Goal: Task Accomplishment & Management: Complete application form

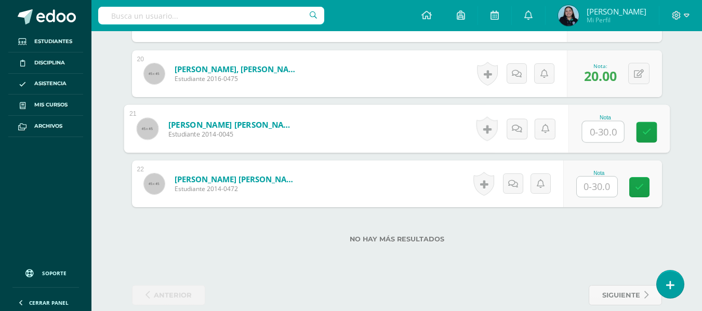
scroll to position [1373, 0]
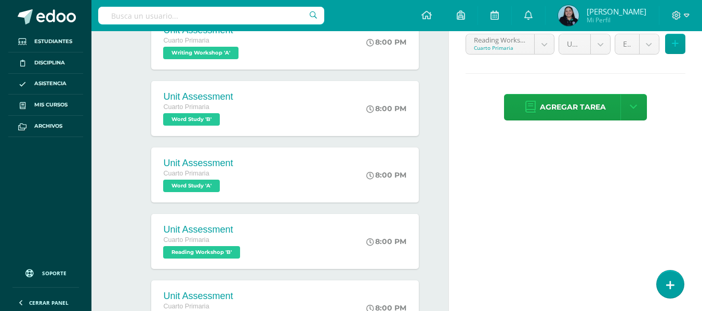
scroll to position [244, 0]
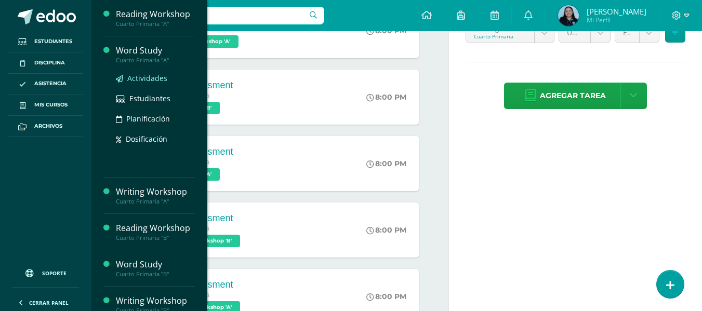
click at [143, 79] on span "Actividades" at bounding box center [147, 78] width 40 height 10
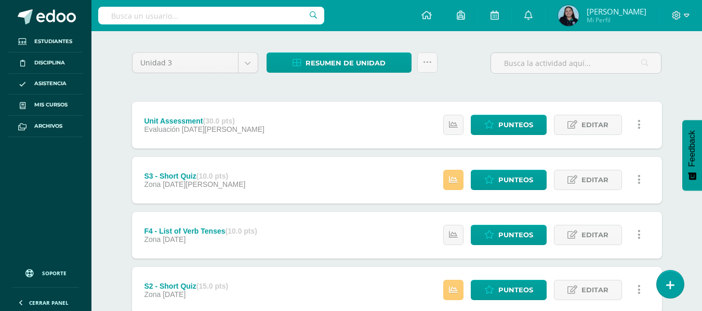
scroll to position [76, 0]
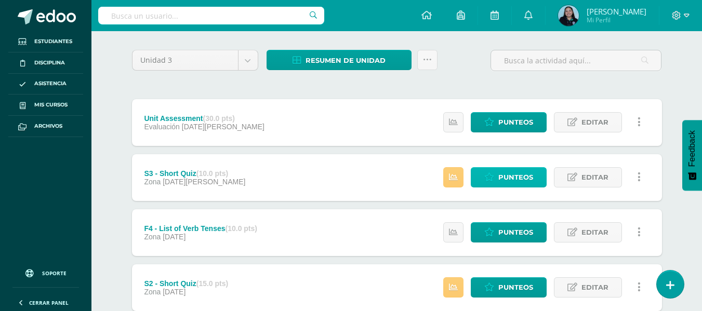
click at [528, 169] on span "Punteos" at bounding box center [515, 177] width 35 height 19
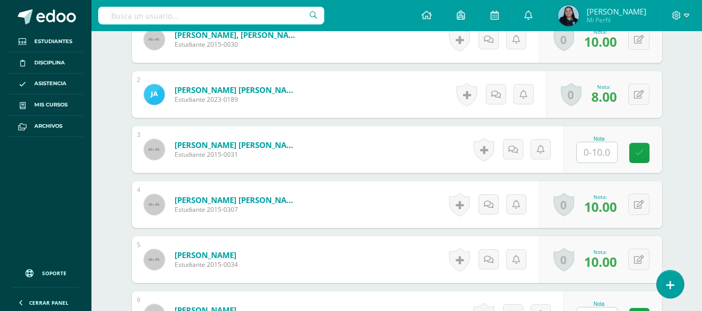
scroll to position [346, 0]
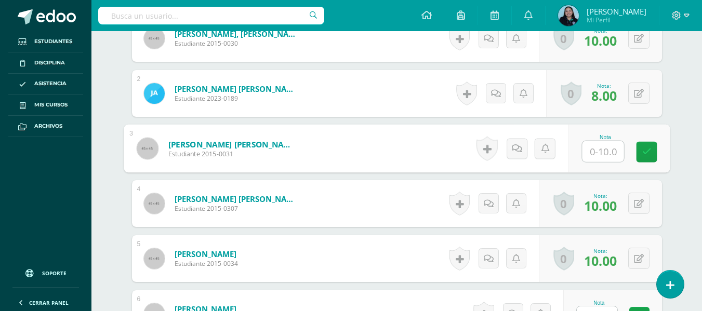
click at [609, 150] on input "text" at bounding box center [603, 151] width 42 height 21
type input "10"
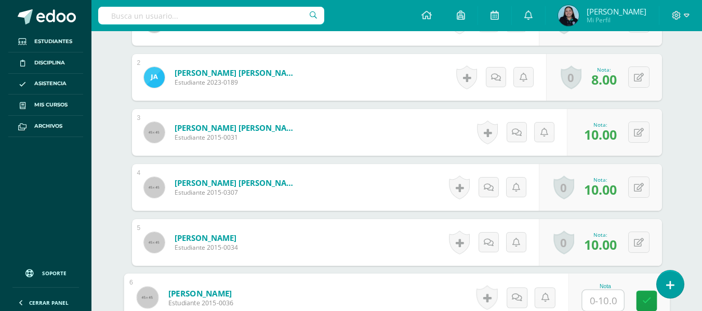
scroll to position [562, 0]
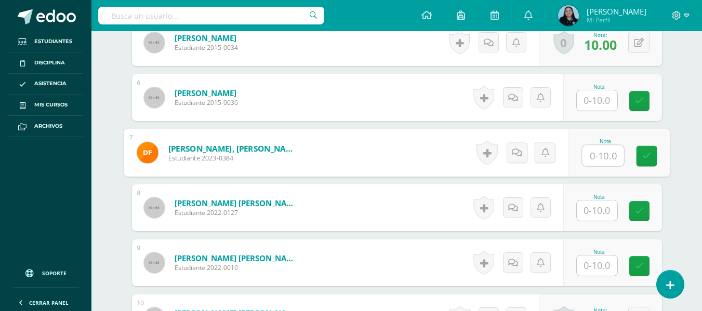
click at [599, 101] on input "text" at bounding box center [597, 100] width 41 height 20
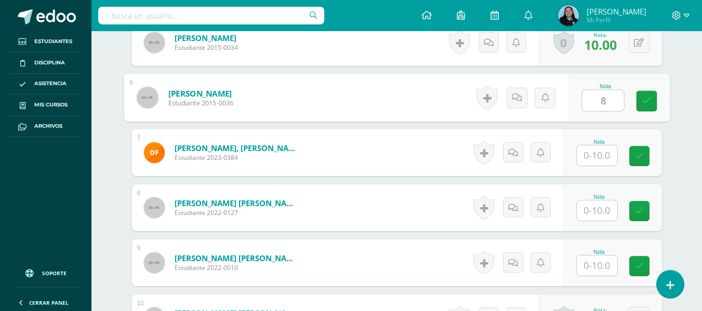
type input "8"
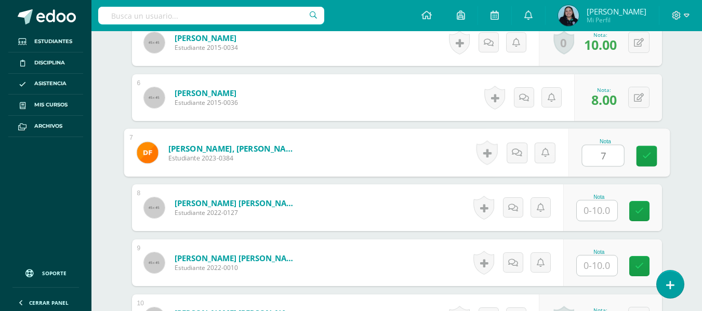
type input "7"
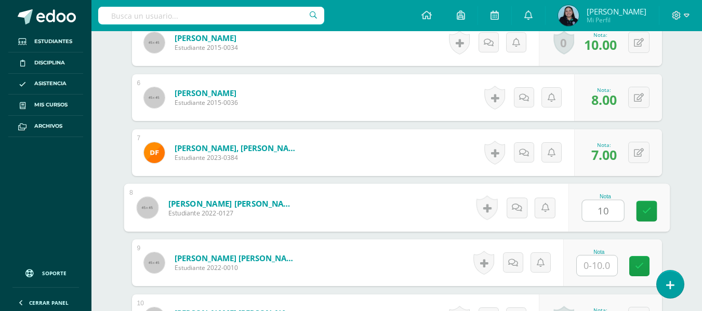
type input "10"
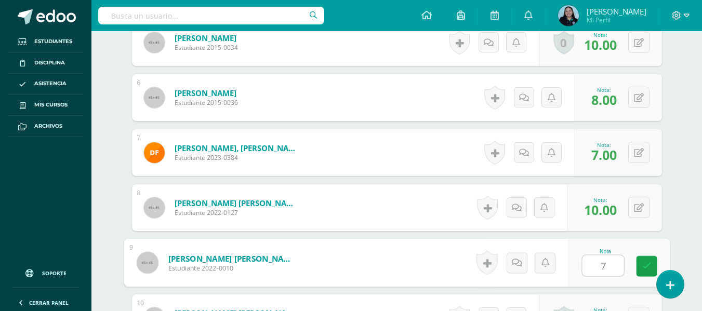
type input "7"
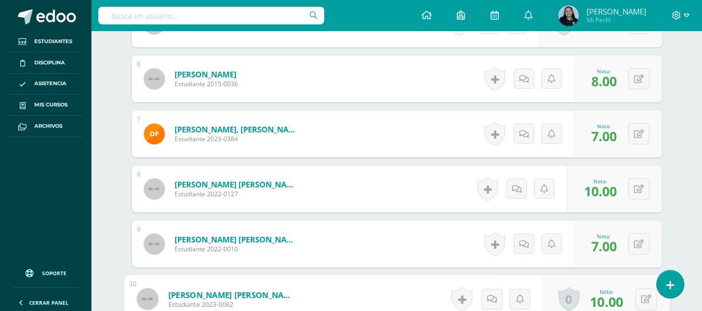
scroll to position [783, 0]
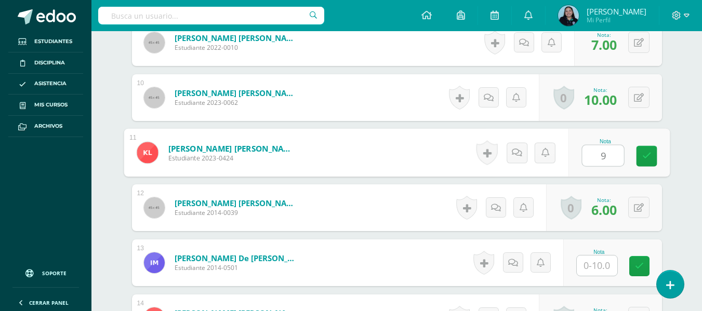
type input "9"
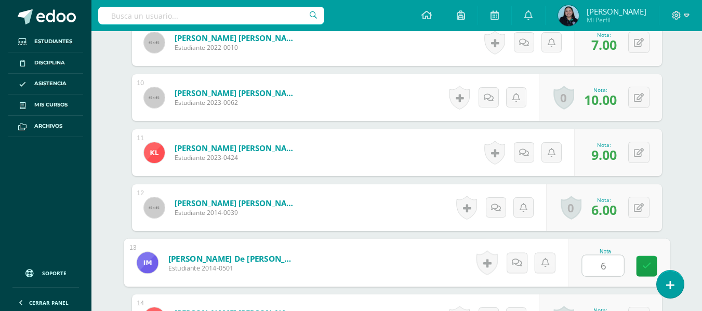
type input "6"
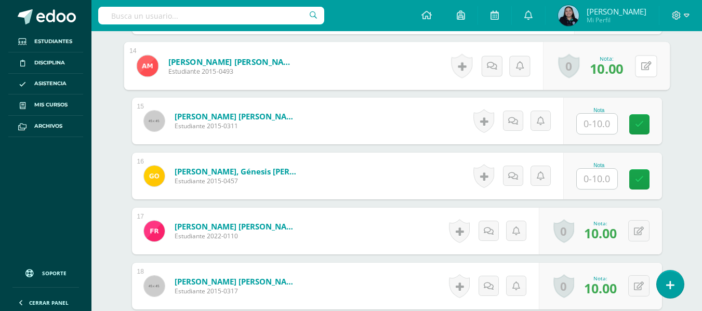
scroll to position [1035, 0]
click at [600, 118] on input "text" at bounding box center [597, 123] width 41 height 20
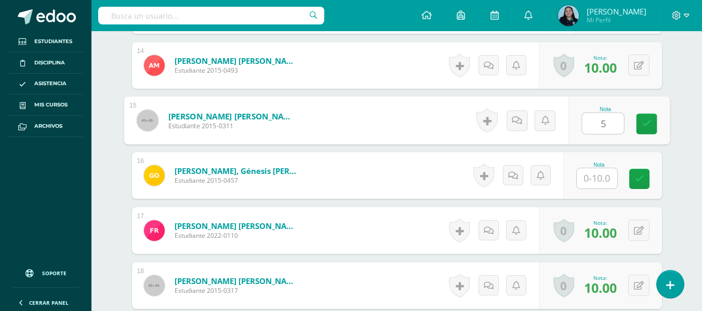
type input "5"
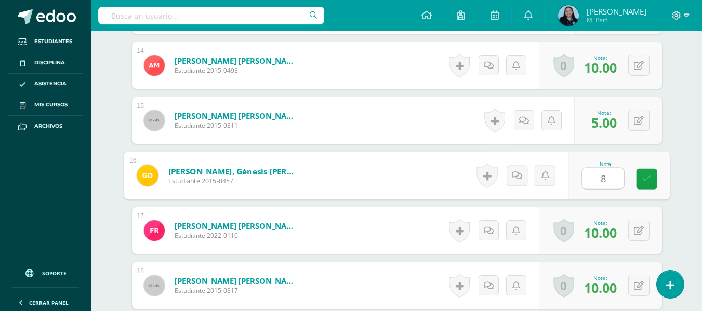
type input "8"
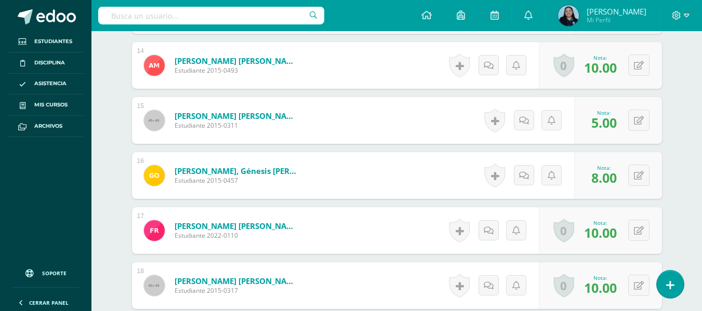
scroll to position [1221, 0]
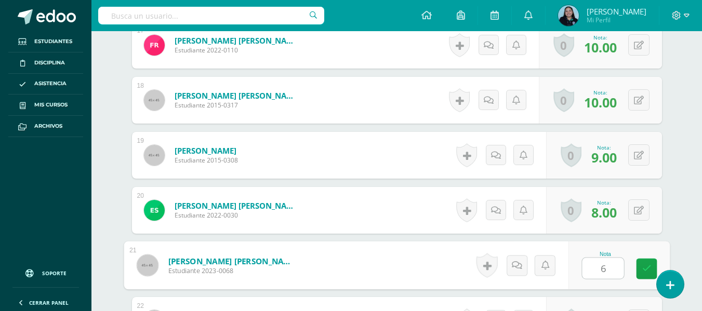
type input "6"
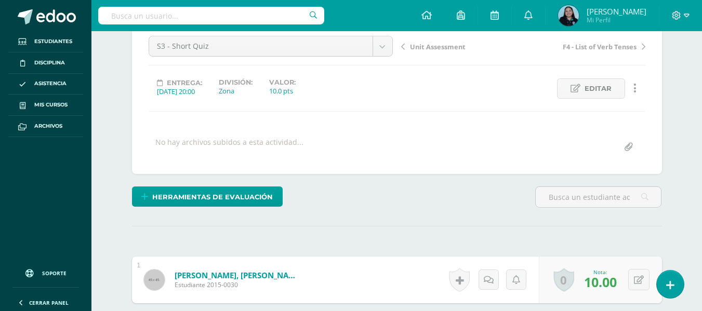
scroll to position [0, 0]
